Goal: Use online tool/utility: Utilize a website feature to perform a specific function

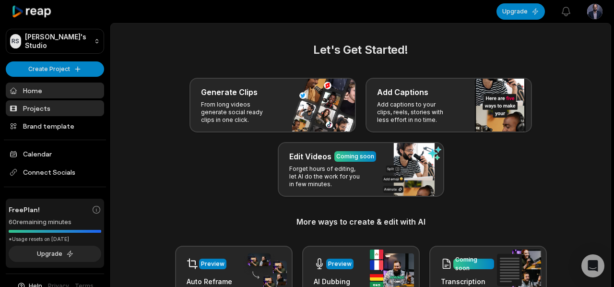
click at [63, 112] on link "Projects" at bounding box center [55, 108] width 98 height 16
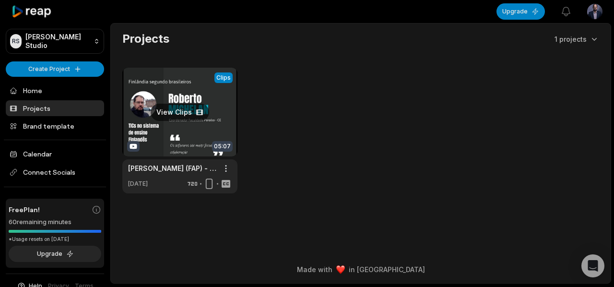
click at [176, 114] on link at bounding box center [179, 131] width 115 height 126
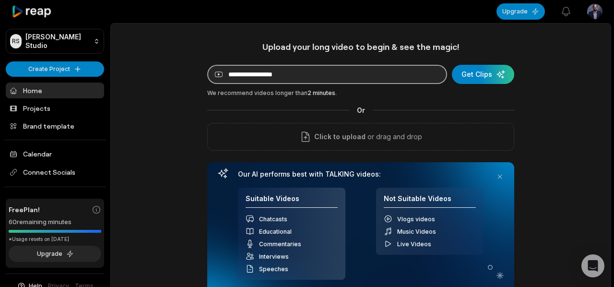
click at [302, 73] on input at bounding box center [327, 74] width 240 height 19
paste input "**********"
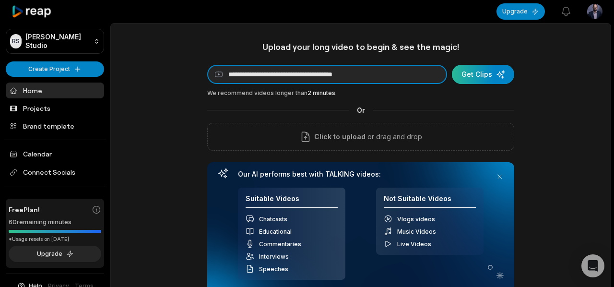
type input "**********"
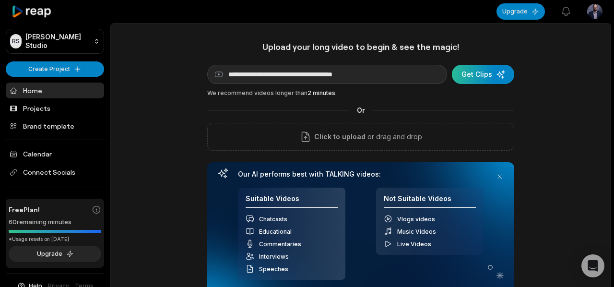
click at [474, 77] on div "submit" at bounding box center [483, 74] width 62 height 19
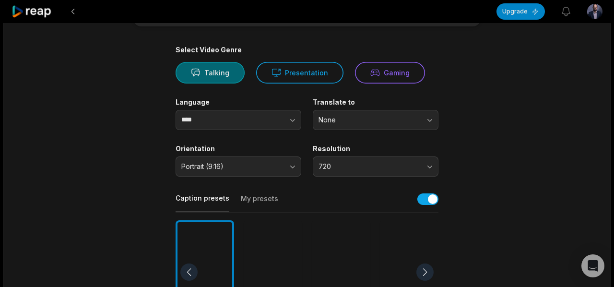
scroll to position [49, 0]
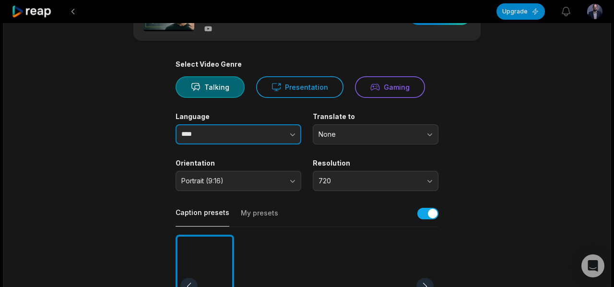
click at [247, 140] on button "button" at bounding box center [274, 134] width 55 height 20
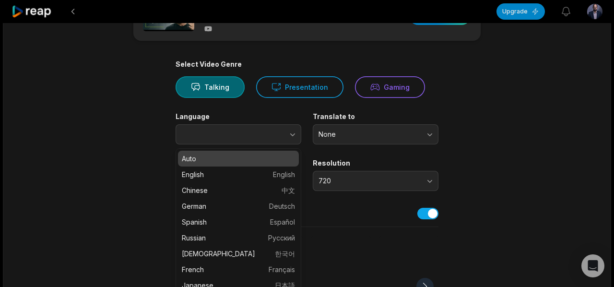
type input "****"
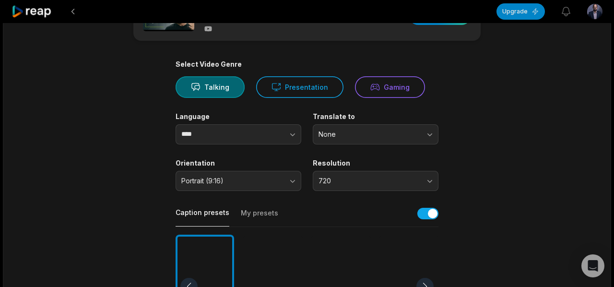
click at [451, 132] on main "07:54 Qual o valor mínimo para começar no day trade? Get Clips Select Video Gen…" at bounding box center [307, 283] width 464 height 587
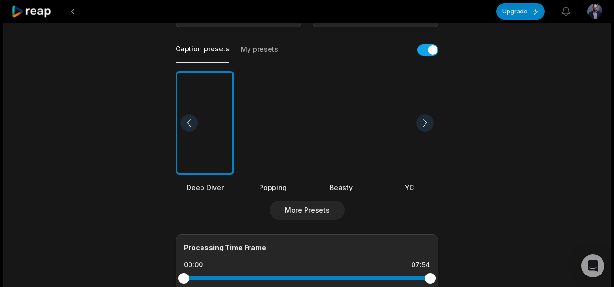
scroll to position [214, 0]
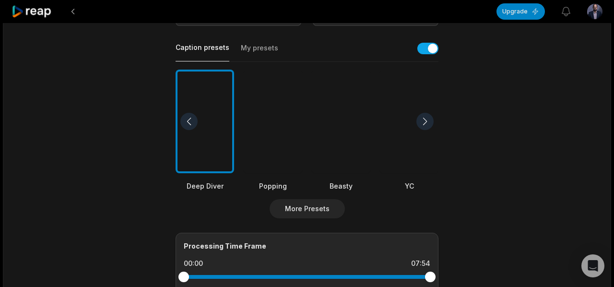
click at [276, 141] on div at bounding box center [273, 122] width 59 height 104
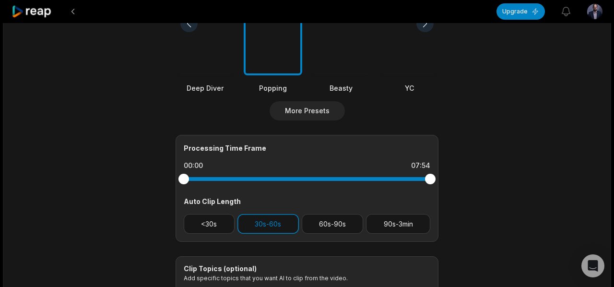
scroll to position [316, 0]
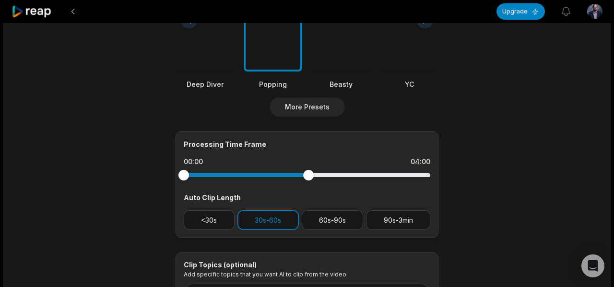
drag, startPoint x: 427, startPoint y: 176, endPoint x: 309, endPoint y: 174, distance: 118.5
click at [309, 174] on div at bounding box center [308, 175] width 11 height 11
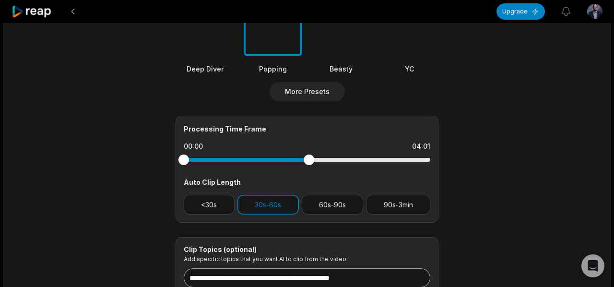
scroll to position [322, 0]
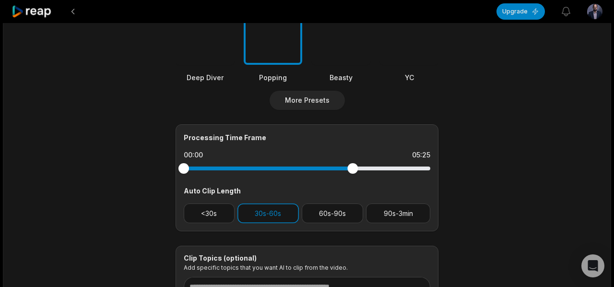
drag, startPoint x: 308, startPoint y: 171, endPoint x: 352, endPoint y: 175, distance: 44.8
click at [352, 175] on div at bounding box center [307, 168] width 247 height 17
drag, startPoint x: 352, startPoint y: 171, endPoint x: 313, endPoint y: 168, distance: 39.9
click at [313, 168] on div at bounding box center [312, 168] width 11 height 11
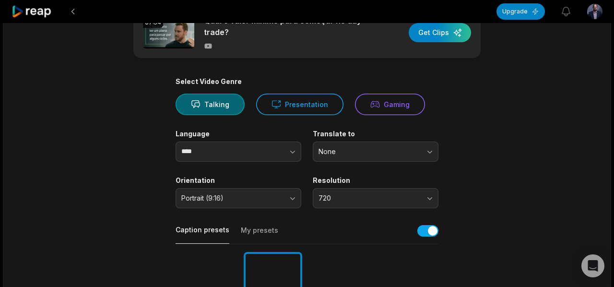
scroll to position [0, 0]
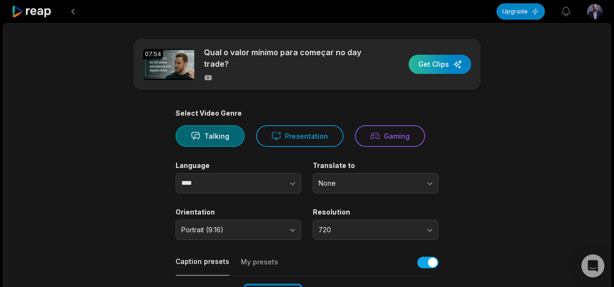
click at [437, 68] on div "button" at bounding box center [440, 64] width 62 height 19
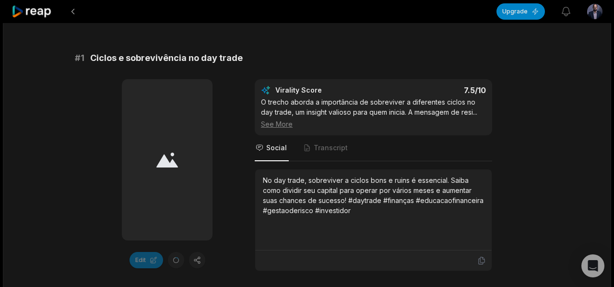
scroll to position [159, 0]
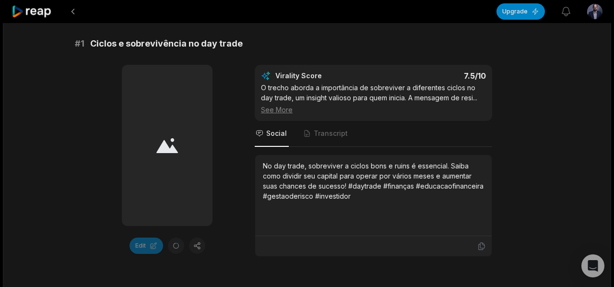
click at [281, 111] on div "See More" at bounding box center [373, 110] width 225 height 10
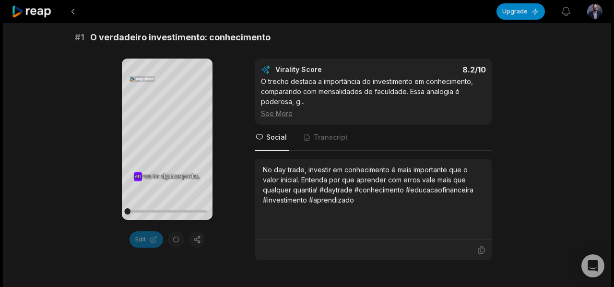
scroll to position [172, 0]
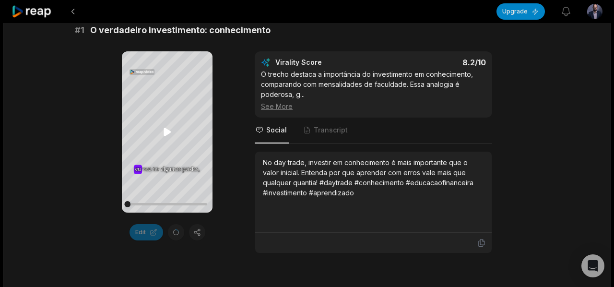
click at [167, 129] on icon at bounding box center [167, 132] width 7 height 8
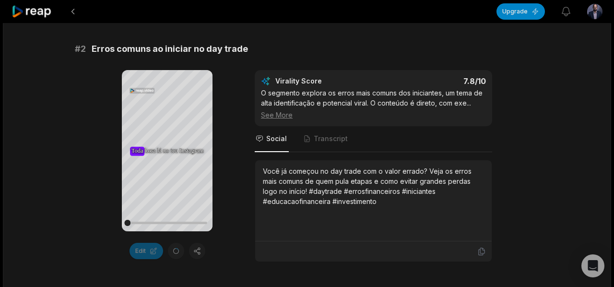
scroll to position [441, 0]
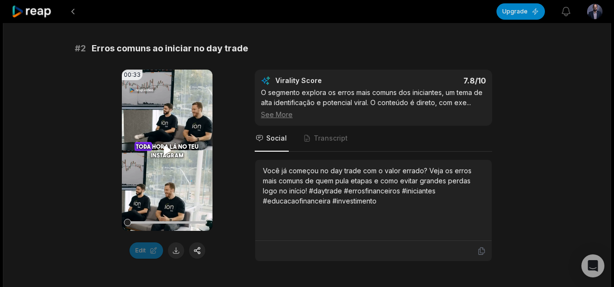
click at [165, 152] on icon at bounding box center [167, 150] width 7 height 8
click at [204, 159] on video "Your browser does not support mp4 format." at bounding box center [167, 150] width 91 height 161
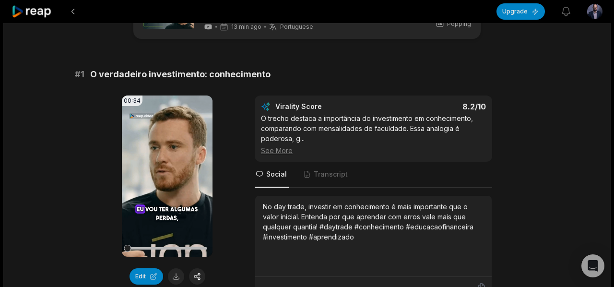
scroll to position [66, 0]
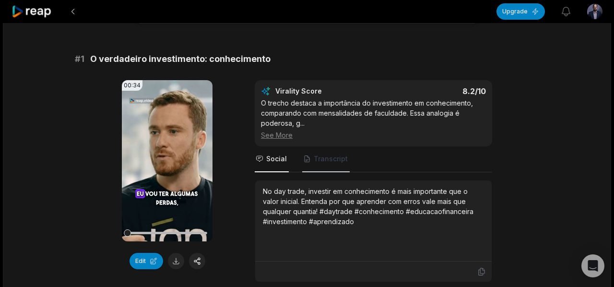
click at [326, 153] on span "Transcript" at bounding box center [325, 159] width 47 height 26
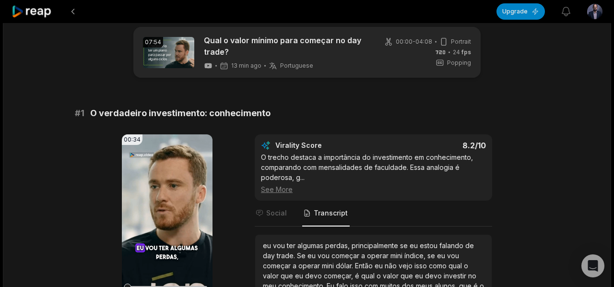
scroll to position [0, 0]
